Goal: Task Accomplishment & Management: Manage account settings

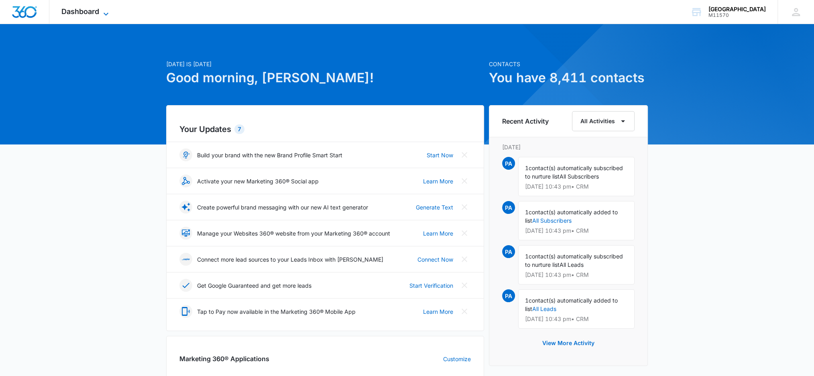
click at [87, 14] on span "Dashboard" at bounding box center [80, 11] width 38 height 8
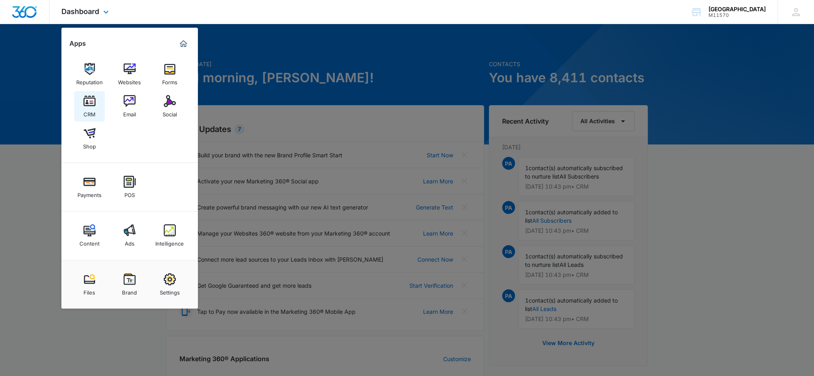
click at [84, 106] on img at bounding box center [90, 101] width 12 height 12
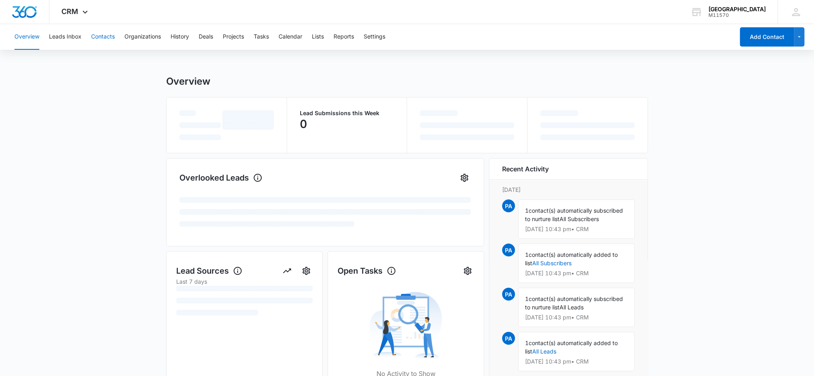
click at [101, 41] on button "Contacts" at bounding box center [103, 37] width 24 height 26
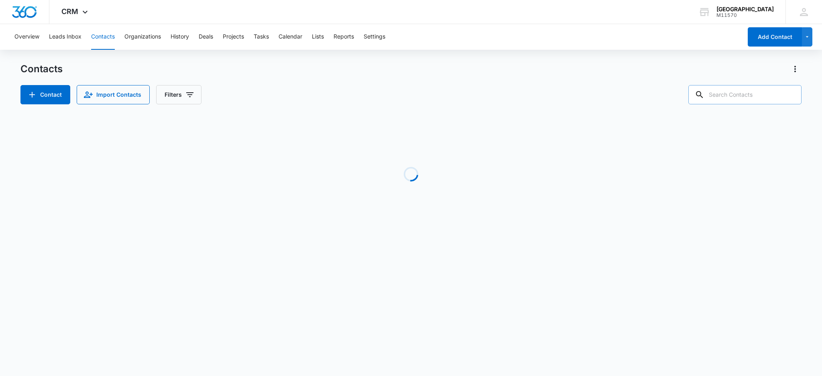
click at [757, 99] on input "text" at bounding box center [745, 94] width 113 height 19
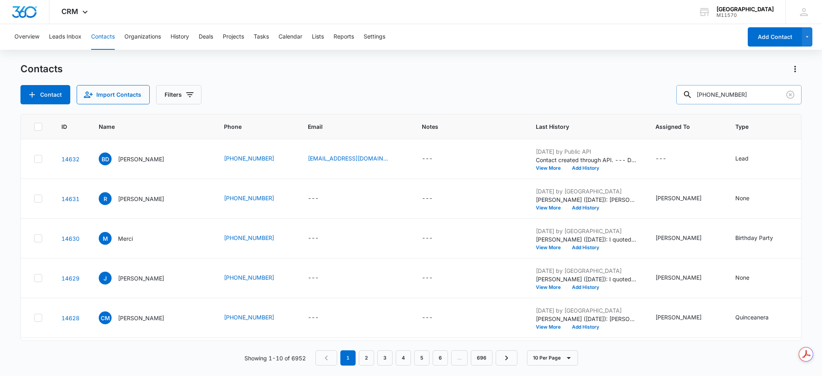
type input "[PHONE_NUMBER]"
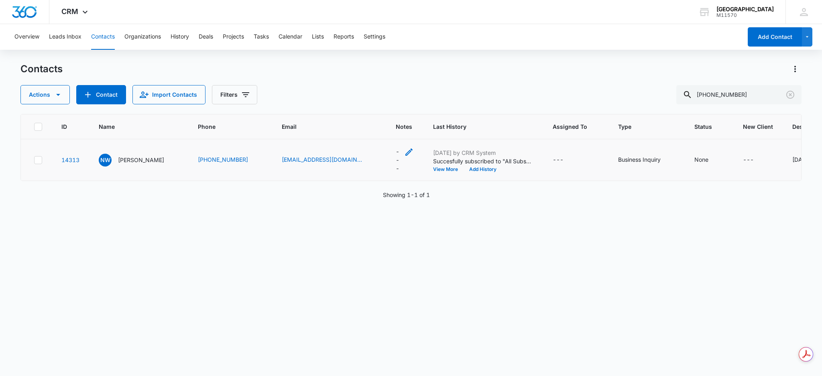
click at [396, 159] on div "---" at bounding box center [405, 159] width 18 height 25
click at [373, 102] on textarea "Notes" at bounding box center [375, 87] width 95 height 46
type textarea "z"
type textarea "STOP"
click at [408, 122] on button "Save" at bounding box center [412, 125] width 24 height 15
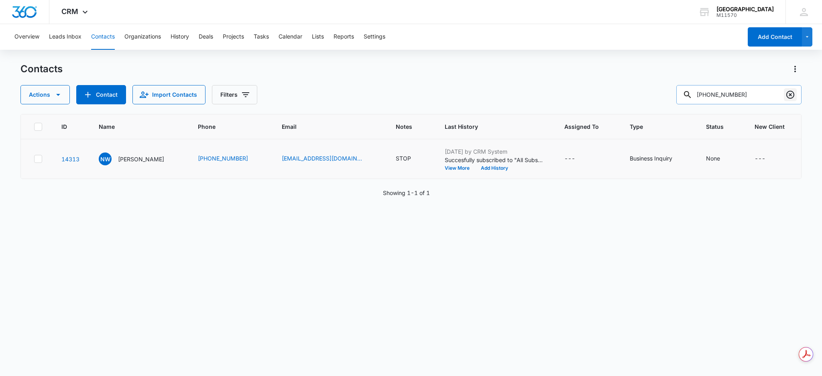
click at [791, 97] on icon "Clear" at bounding box center [791, 95] width 10 height 10
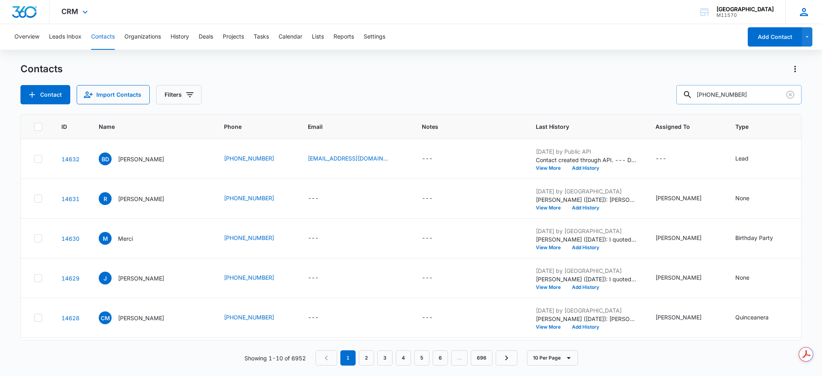
type input "[PHONE_NUMBER]"
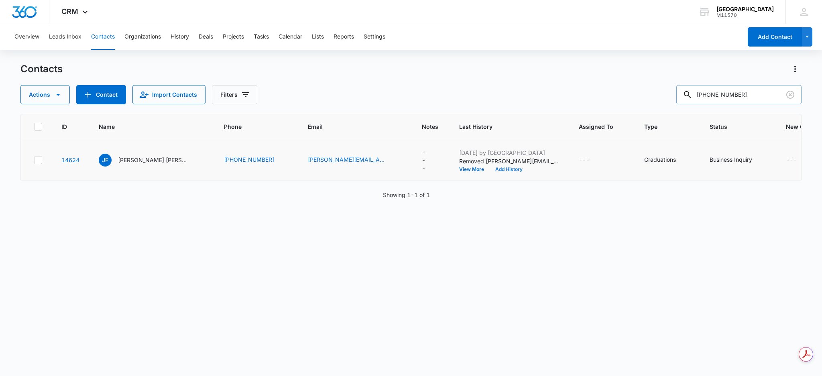
click at [501, 167] on button "Add History" at bounding box center [509, 169] width 39 height 5
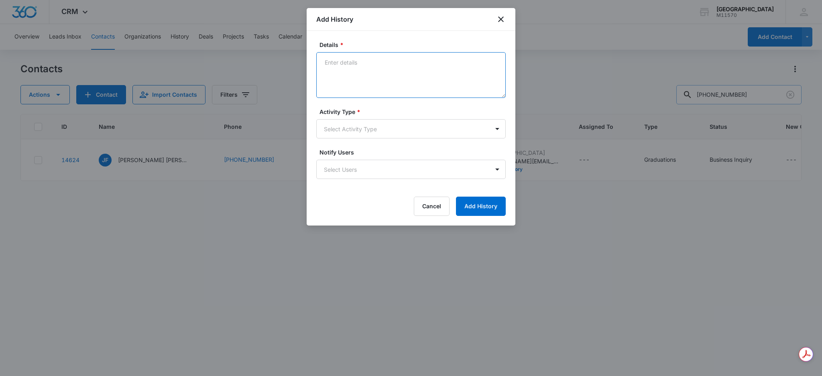
click at [435, 80] on textarea "Details *" at bounding box center [410, 75] width 189 height 46
type textarea "L"
type textarea "LE DI PRECIO POR ADORE A"
click at [23, 368] on div at bounding box center [411, 188] width 822 height 376
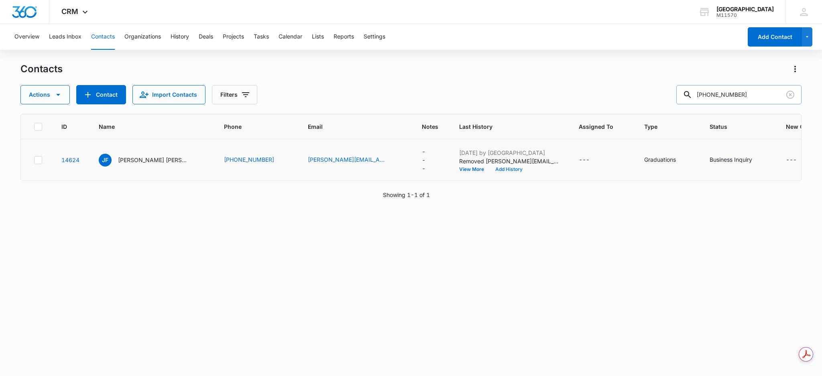
click at [502, 167] on button "Add History" at bounding box center [509, 169] width 39 height 5
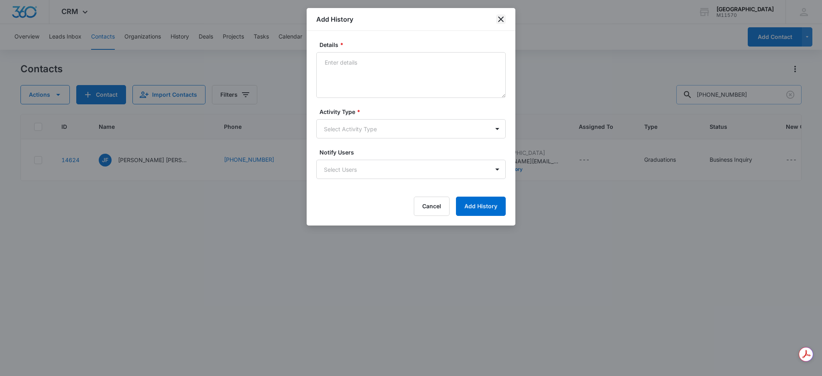
click at [501, 21] on icon "close" at bounding box center [501, 19] width 10 height 10
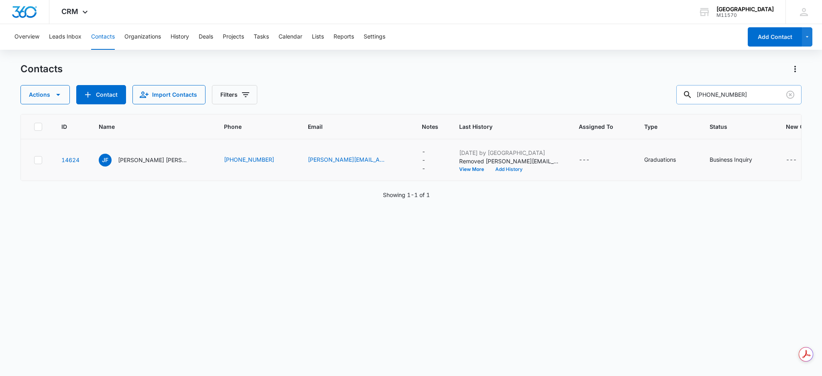
click at [501, 167] on button "Add History" at bounding box center [509, 169] width 39 height 5
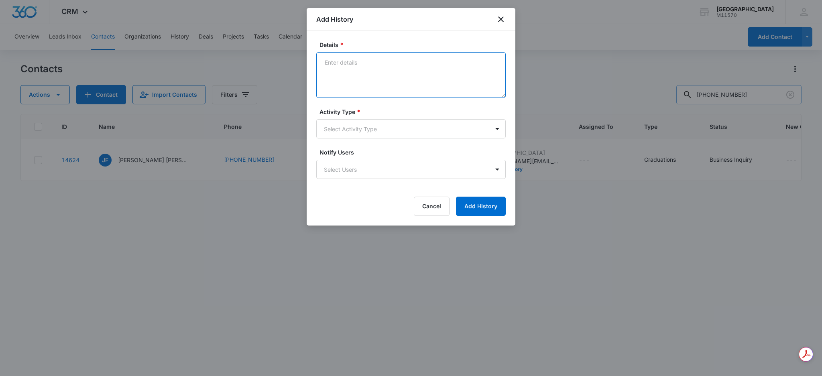
click at [443, 67] on textarea "Details *" at bounding box center [410, 75] width 189 height 46
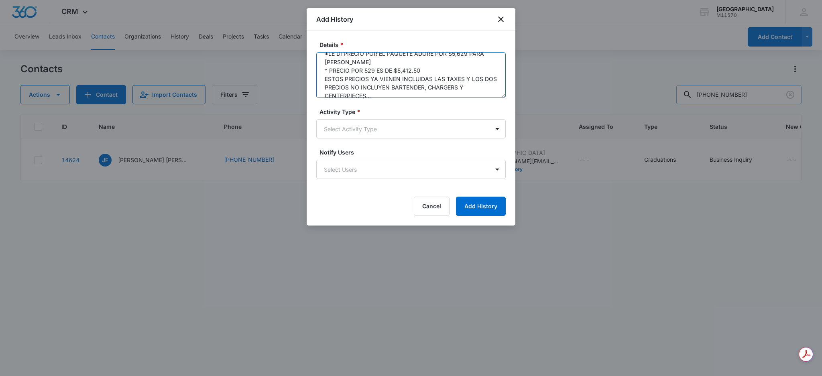
scroll to position [17, 0]
click at [362, 63] on textarea "*LE DI PRECIO POR EL PAQUETE ADORE POR $5,629 PARA [PERSON_NAME] * PRECIO POR 5…" at bounding box center [410, 75] width 189 height 46
click at [434, 88] on textarea "*LE DI PRECIO POR EL PAQUETE ADORE POR $5,629 PARA [PERSON_NAME] * PRECIO POR A…" at bounding box center [410, 75] width 189 height 46
type textarea "*LE DI PRECIO POR EL PAQUETE ADORE POR $5,629 PARA [PERSON_NAME] * PRECIO POR A…"
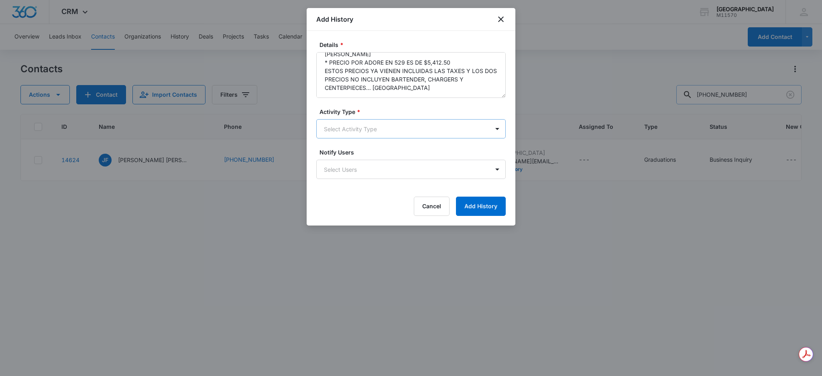
click at [453, 130] on body "CRM Apps Reputation Websites Forms CRM Email Social Shop Payments POS Content A…" at bounding box center [411, 188] width 822 height 376
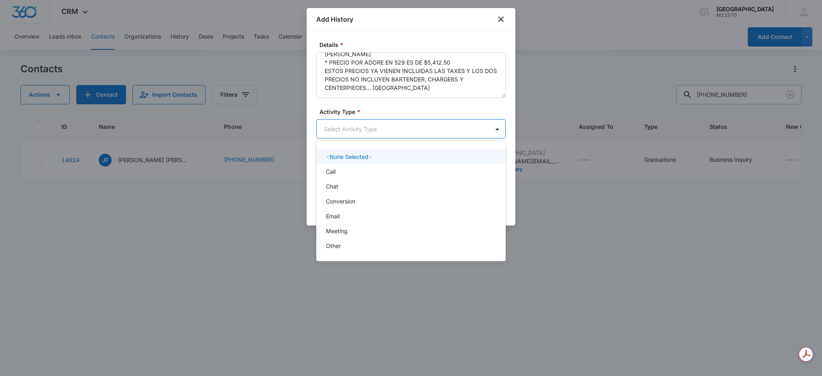
click at [417, 100] on div at bounding box center [411, 188] width 822 height 376
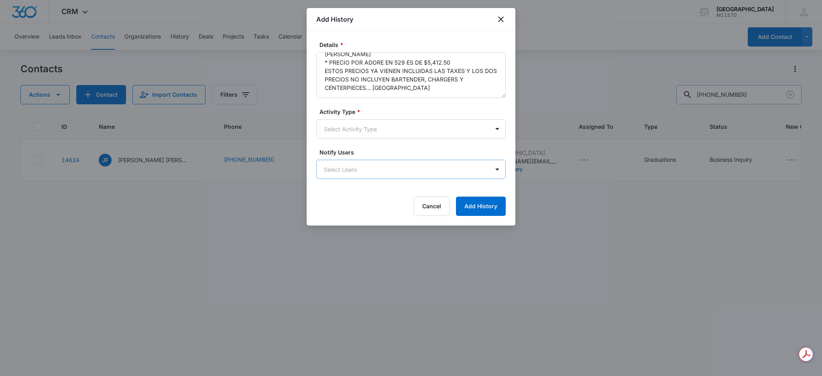
click at [408, 172] on body "CRM Apps Reputation Websites Forms CRM Email Social Shop Payments POS Content A…" at bounding box center [411, 188] width 822 height 376
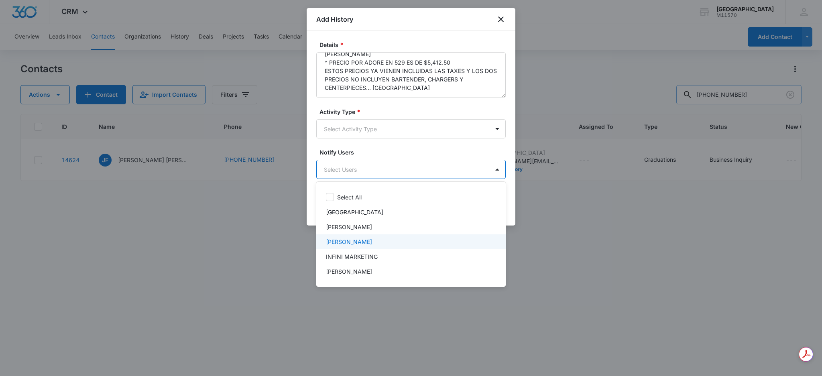
click at [404, 240] on div "[PERSON_NAME]" at bounding box center [410, 242] width 169 height 8
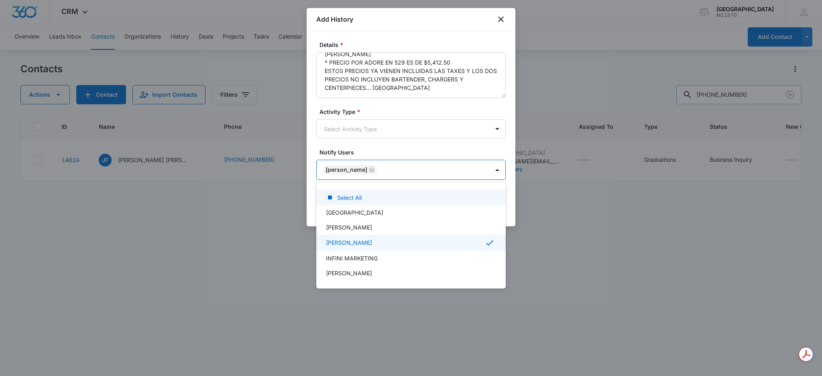
click at [444, 161] on div at bounding box center [411, 188] width 822 height 376
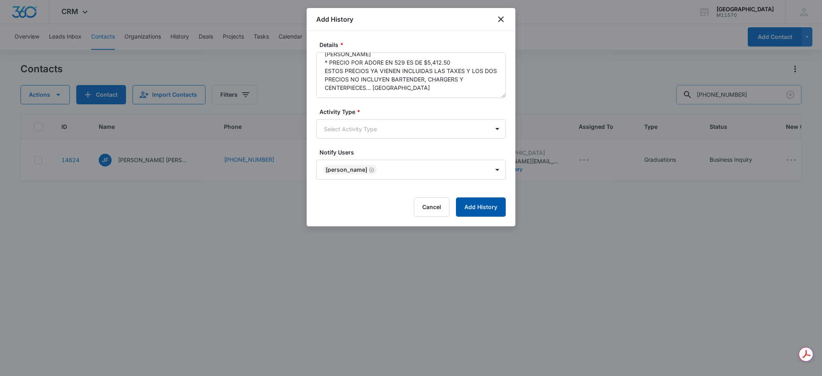
click at [467, 203] on button "Add History" at bounding box center [481, 207] width 50 height 19
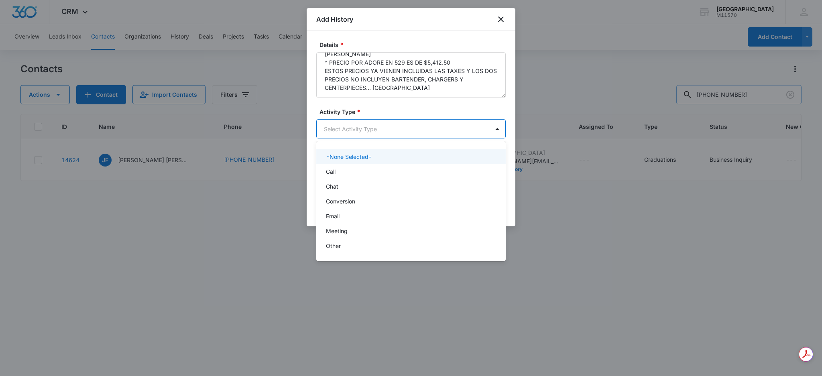
click at [428, 130] on body "CRM Apps Reputation Websites Forms CRM Email Social Shop Payments POS Content A…" at bounding box center [411, 188] width 822 height 376
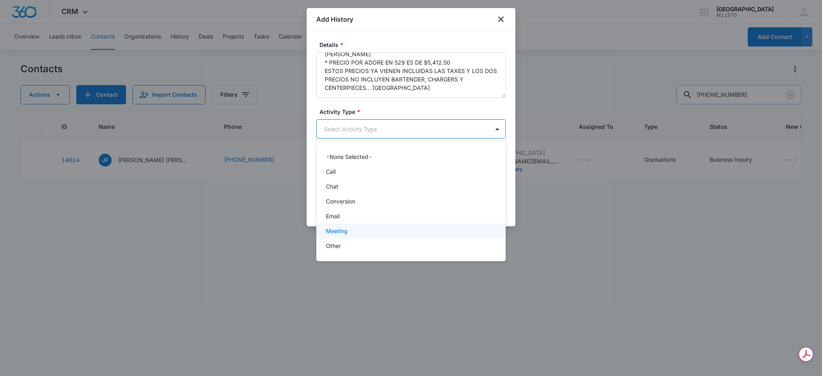
click at [392, 234] on div "Meeting" at bounding box center [410, 231] width 169 height 8
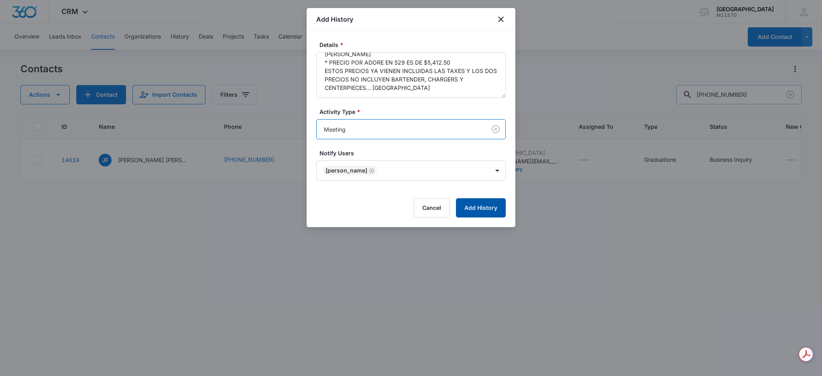
click at [479, 205] on button "Add History" at bounding box center [481, 207] width 50 height 19
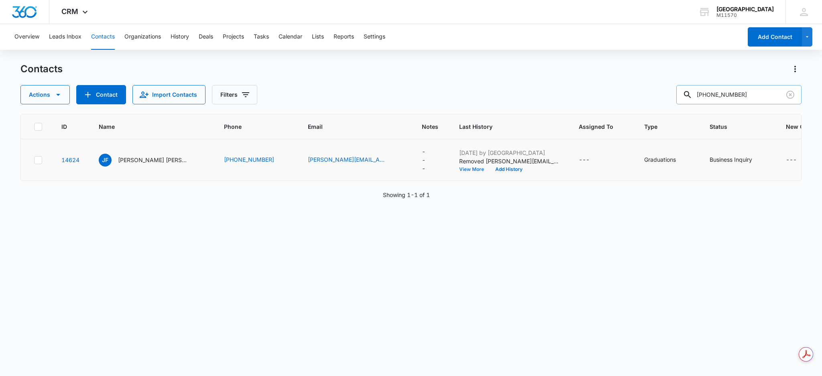
click at [478, 169] on button "View More" at bounding box center [474, 169] width 31 height 5
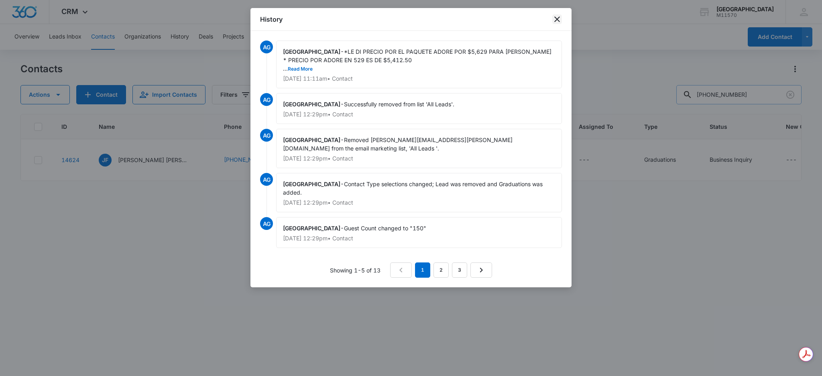
click at [558, 15] on icon "close" at bounding box center [557, 19] width 10 height 10
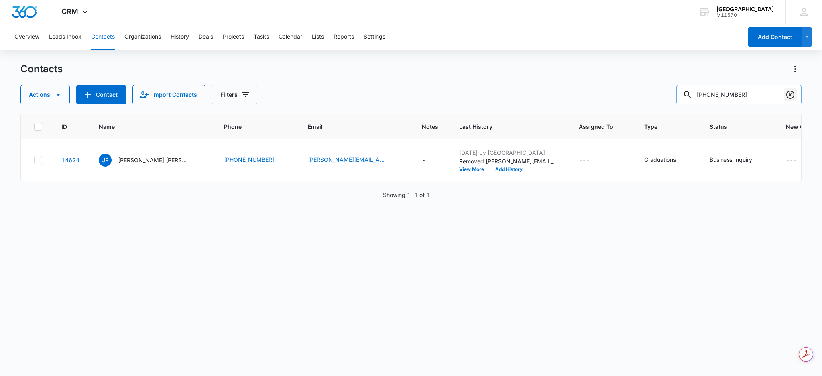
click at [787, 92] on icon "Clear" at bounding box center [791, 95] width 10 height 10
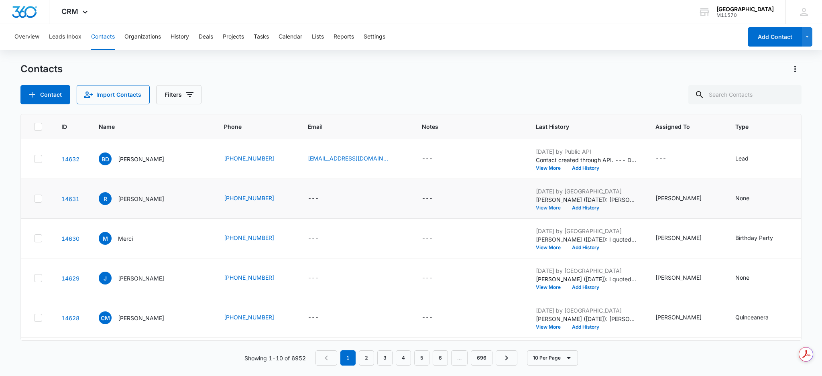
click at [536, 208] on button "View More" at bounding box center [551, 208] width 31 height 5
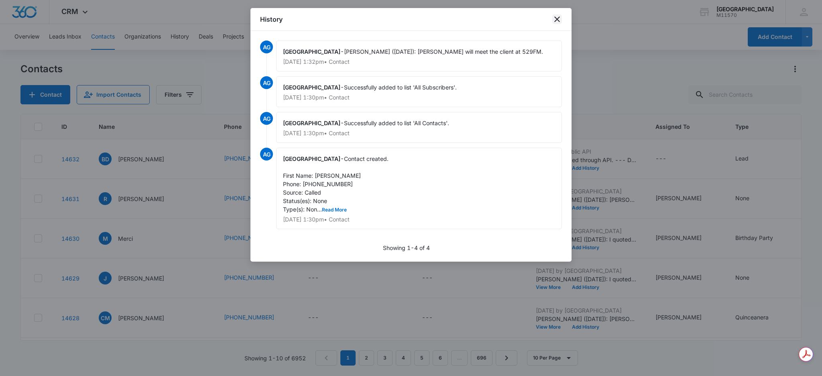
click at [558, 19] on icon "close" at bounding box center [557, 19] width 10 height 10
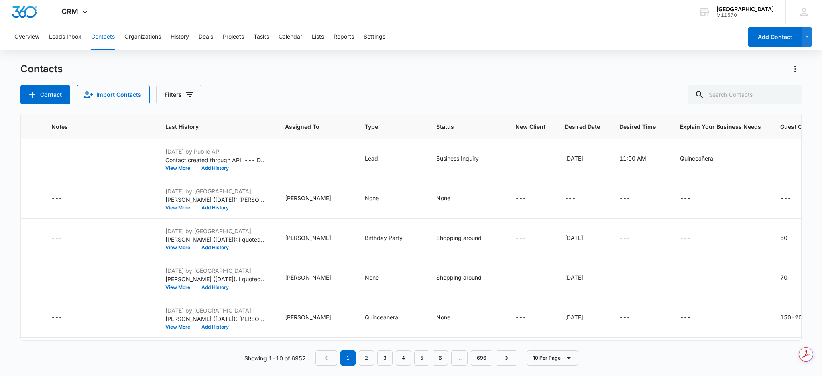
scroll to position [0, 0]
